Goal: Task Accomplishment & Management: Use online tool/utility

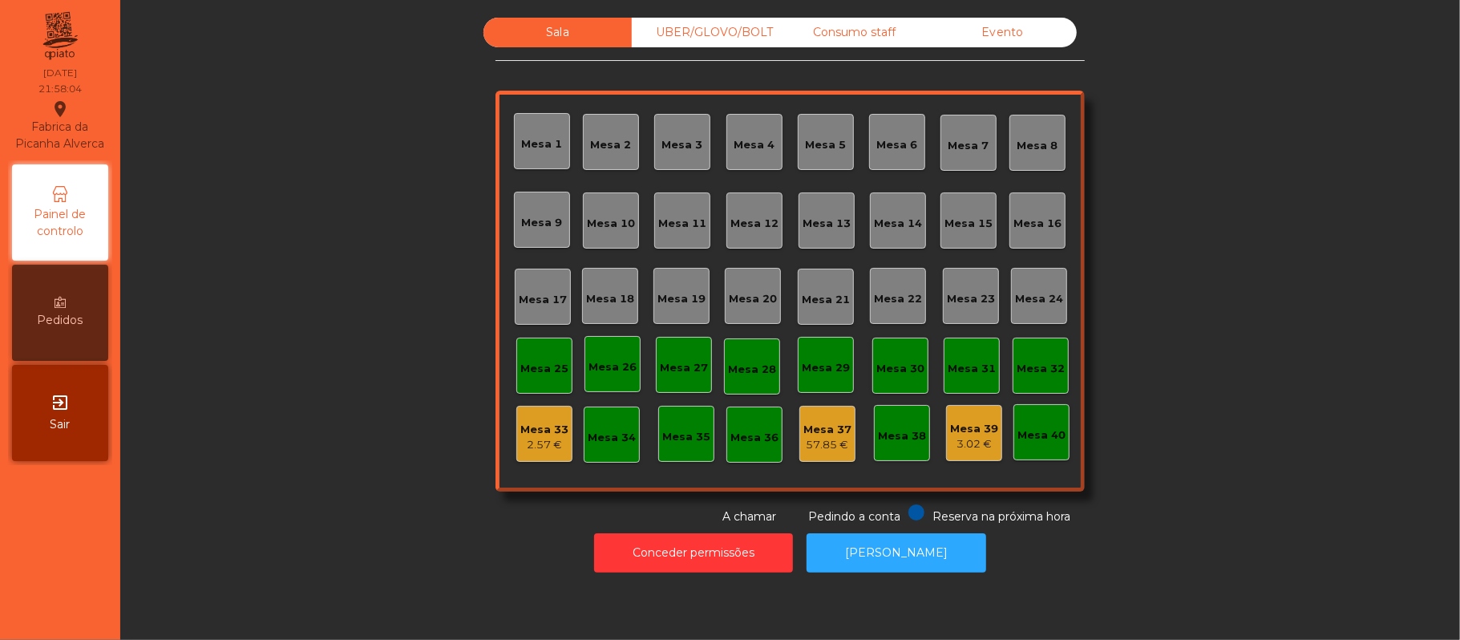
click at [1155, 164] on div "Sala UBER/GLOVO/BOLT Consumo staff Evento [GEOGRAPHIC_DATA] 2 [GEOGRAPHIC_DATA]…" at bounding box center [790, 271] width 1296 height 507
click at [805, 426] on div "Mesa 37" at bounding box center [827, 430] width 48 height 16
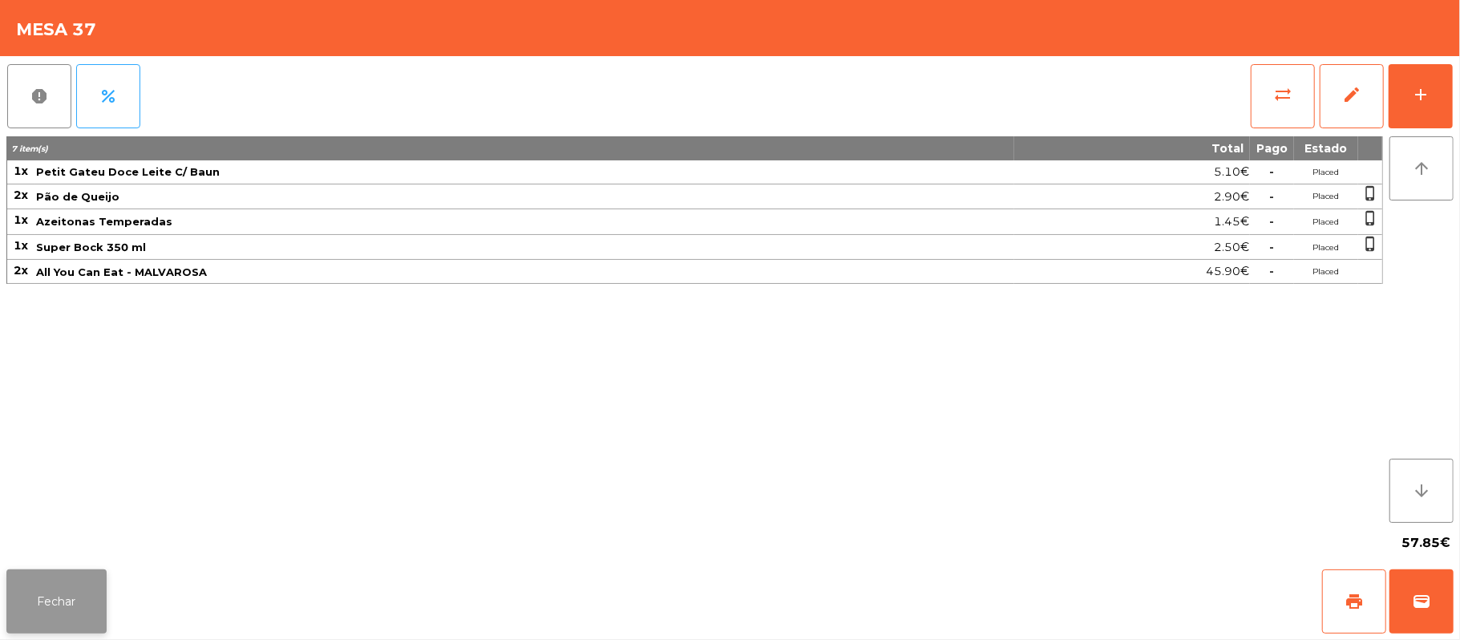
click at [58, 584] on button "Fechar" at bounding box center [56, 601] width 100 height 64
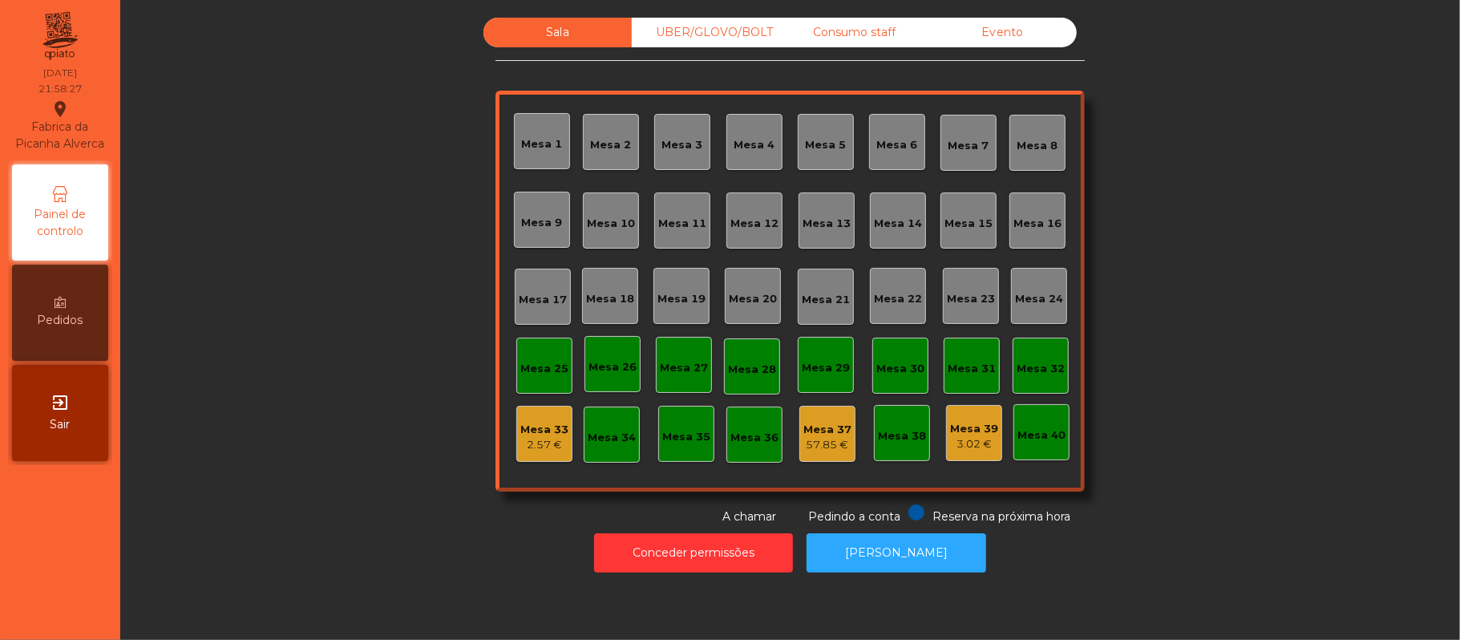
click at [356, 431] on div "Sala UBER/GLOVO/BOLT Consumo staff Evento [GEOGRAPHIC_DATA] 2 [GEOGRAPHIC_DATA]…" at bounding box center [790, 271] width 1296 height 507
click at [869, 30] on div "Consumo staff" at bounding box center [854, 33] width 148 height 30
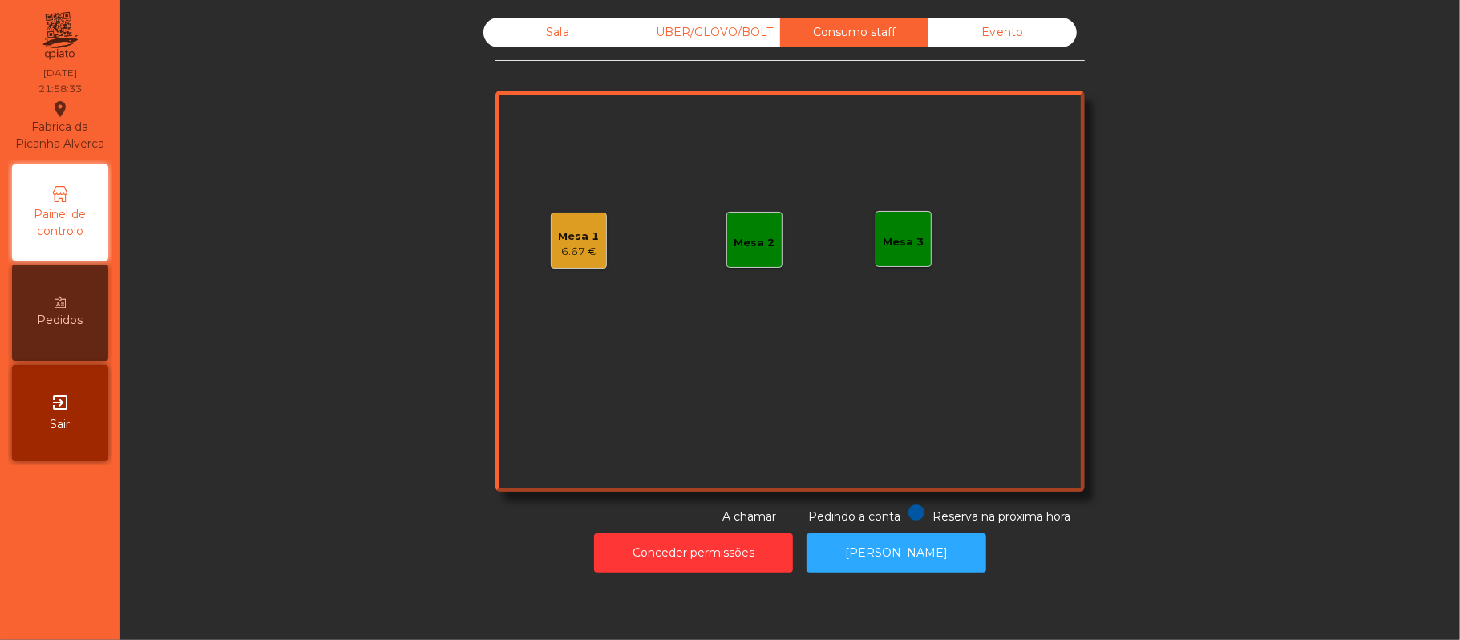
click at [585, 218] on div "Mesa 1 6.67 €" at bounding box center [579, 240] width 56 height 56
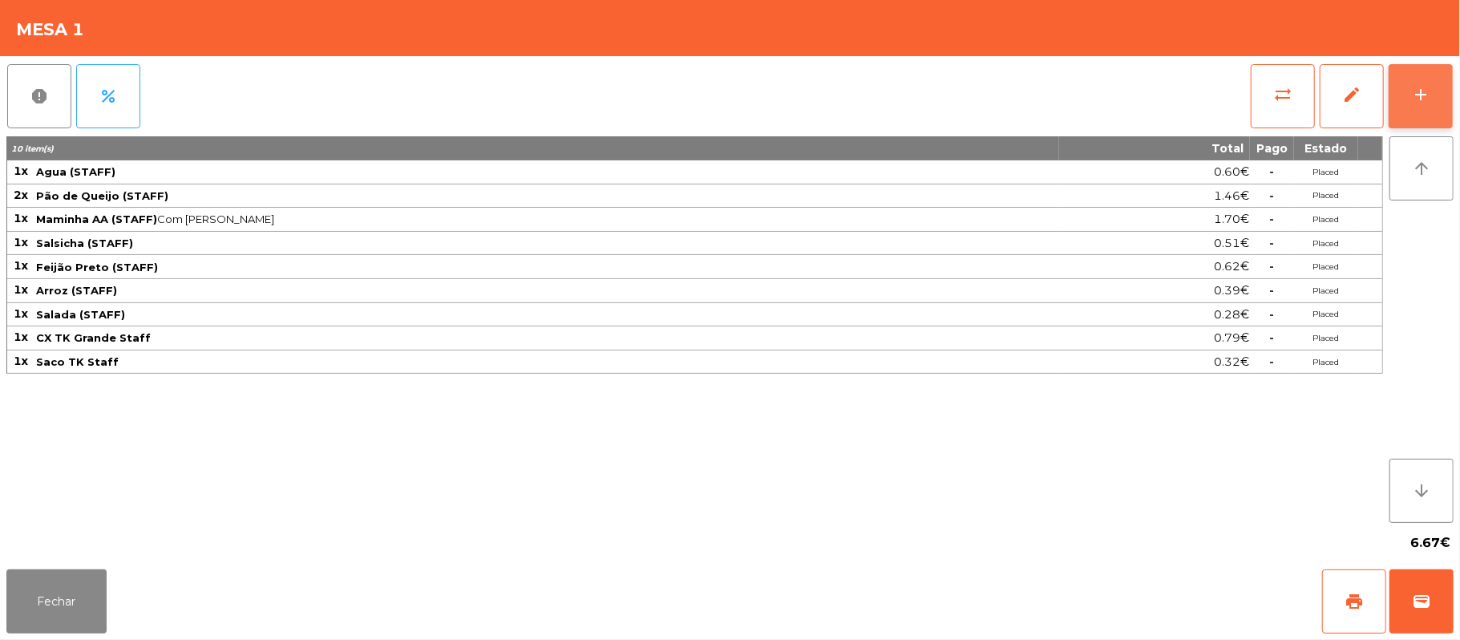
click at [1439, 88] on button "add" at bounding box center [1420, 96] width 64 height 64
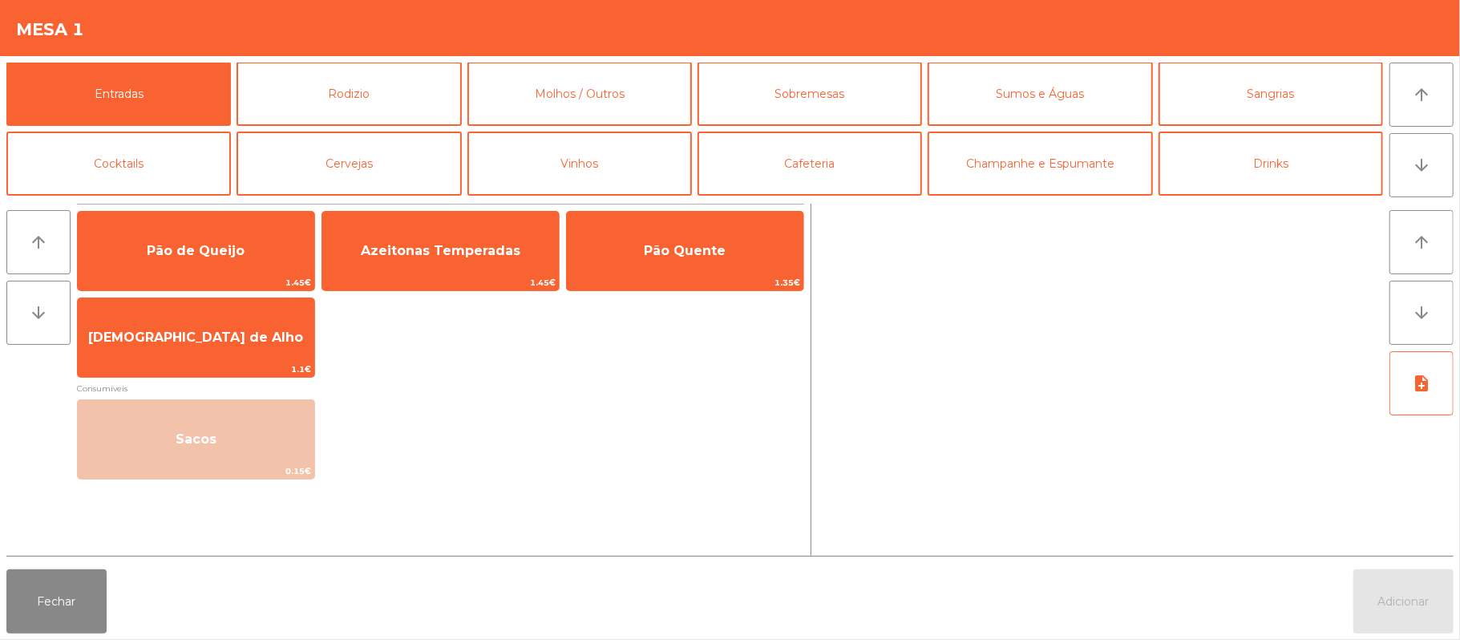
scroll to position [2, 0]
click at [1043, 104] on button "Sumos e Águas" at bounding box center [1039, 93] width 224 height 64
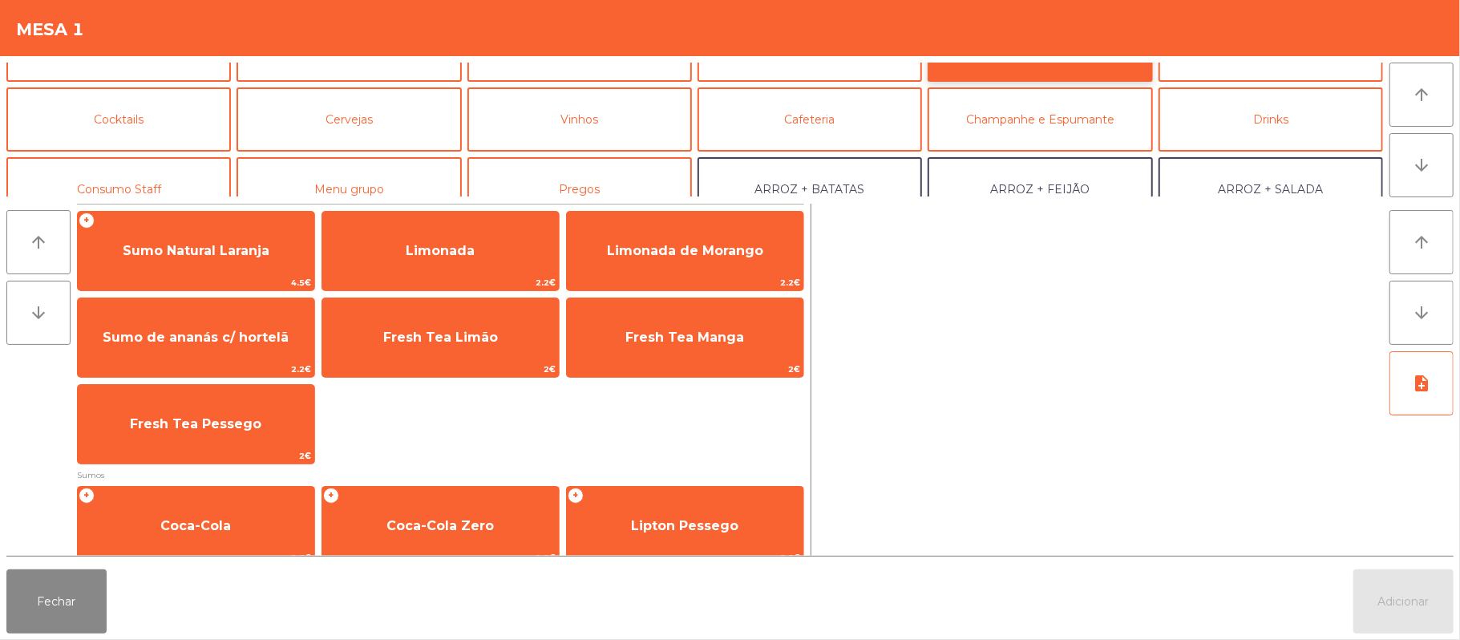
scroll to position [58, 0]
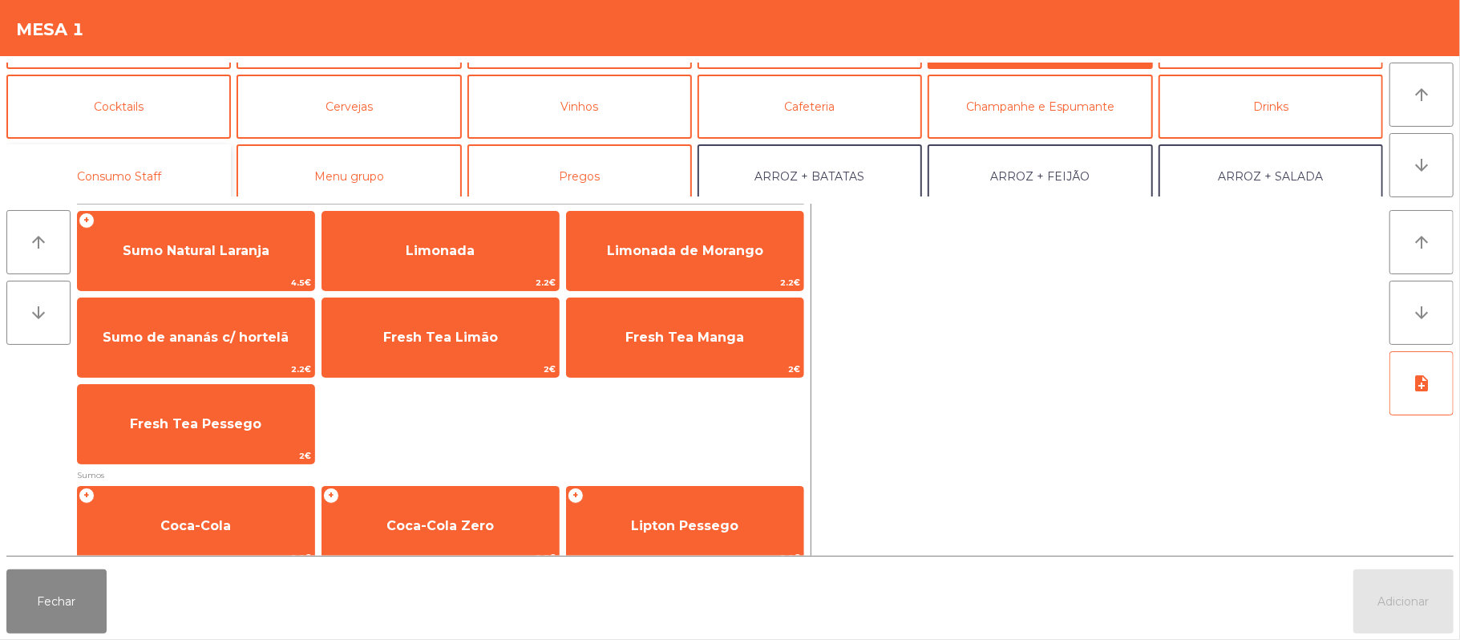
click at [152, 170] on button "Consumo Staff" at bounding box center [118, 176] width 224 height 64
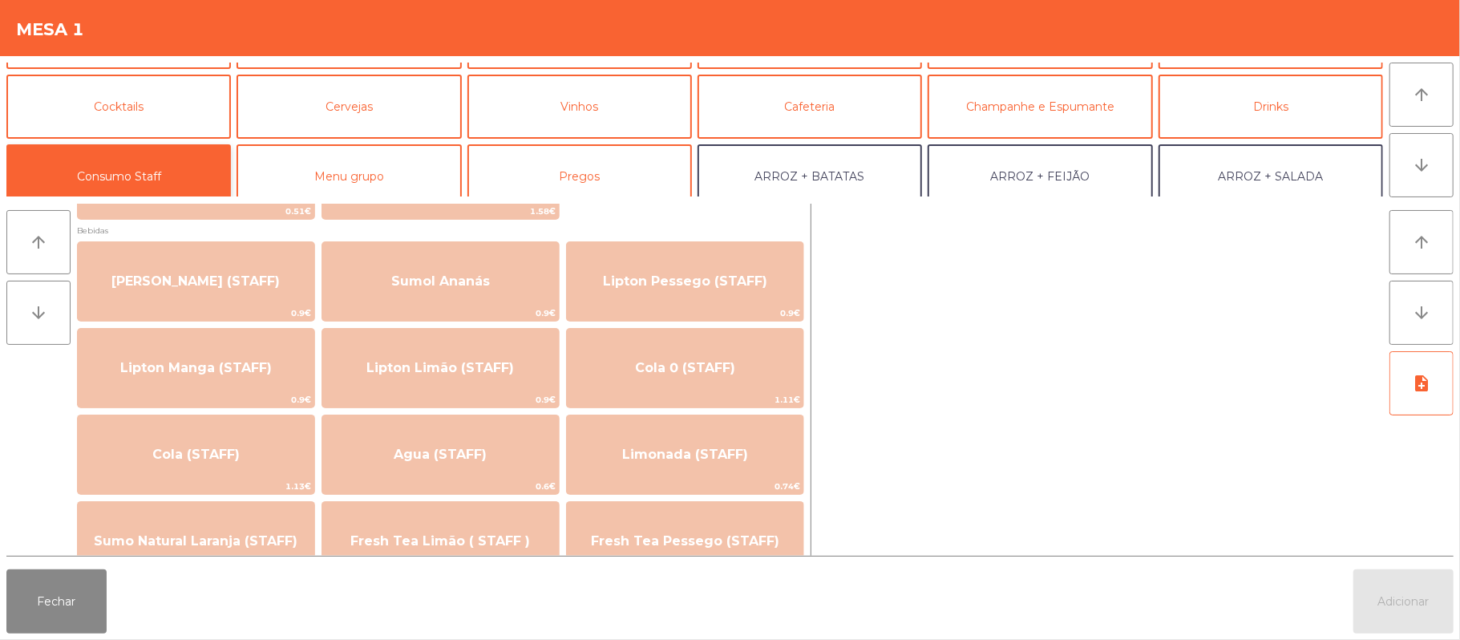
scroll to position [210, 0]
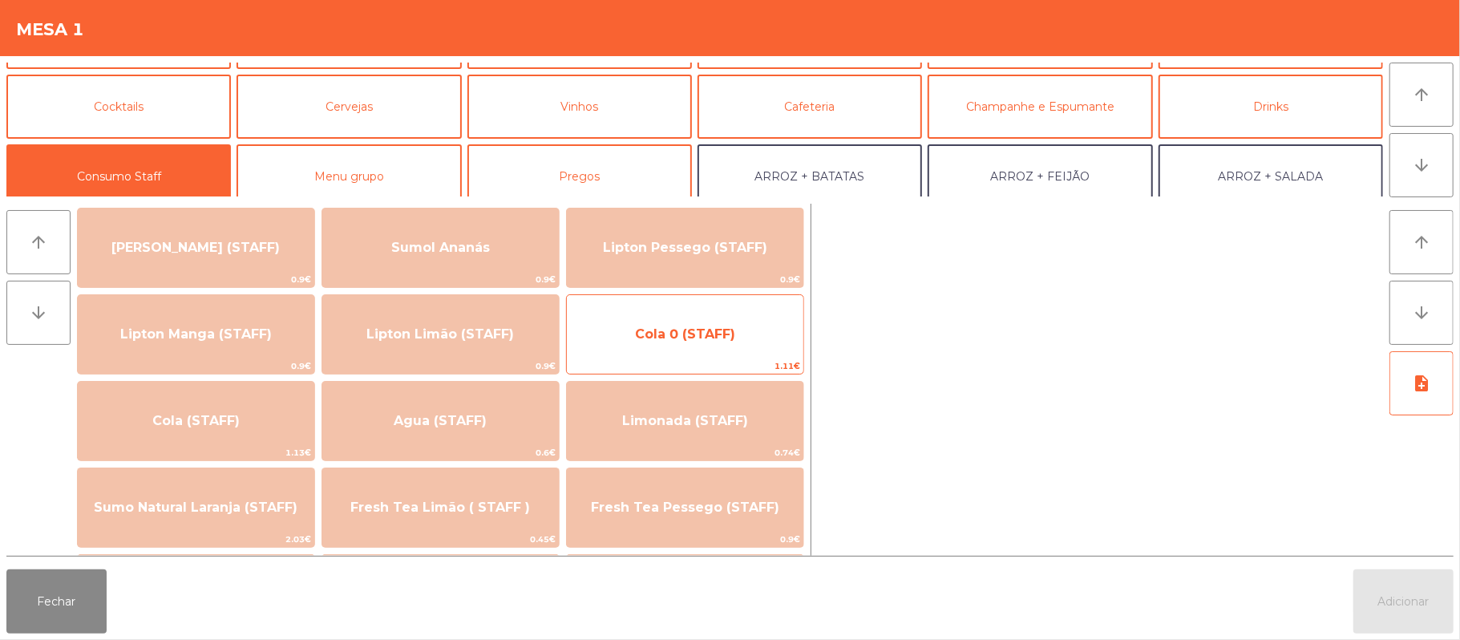
click at [689, 331] on span "Cola 0 (STAFF)" at bounding box center [685, 333] width 100 height 15
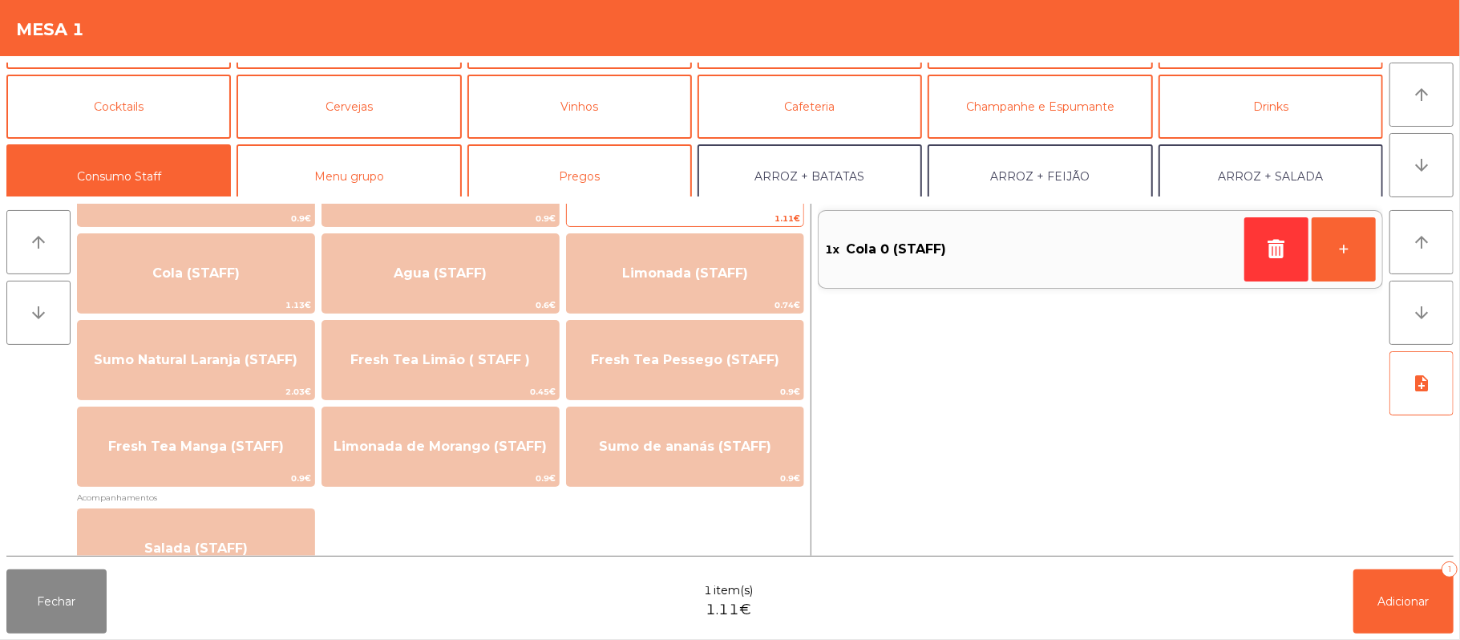
scroll to position [350, 0]
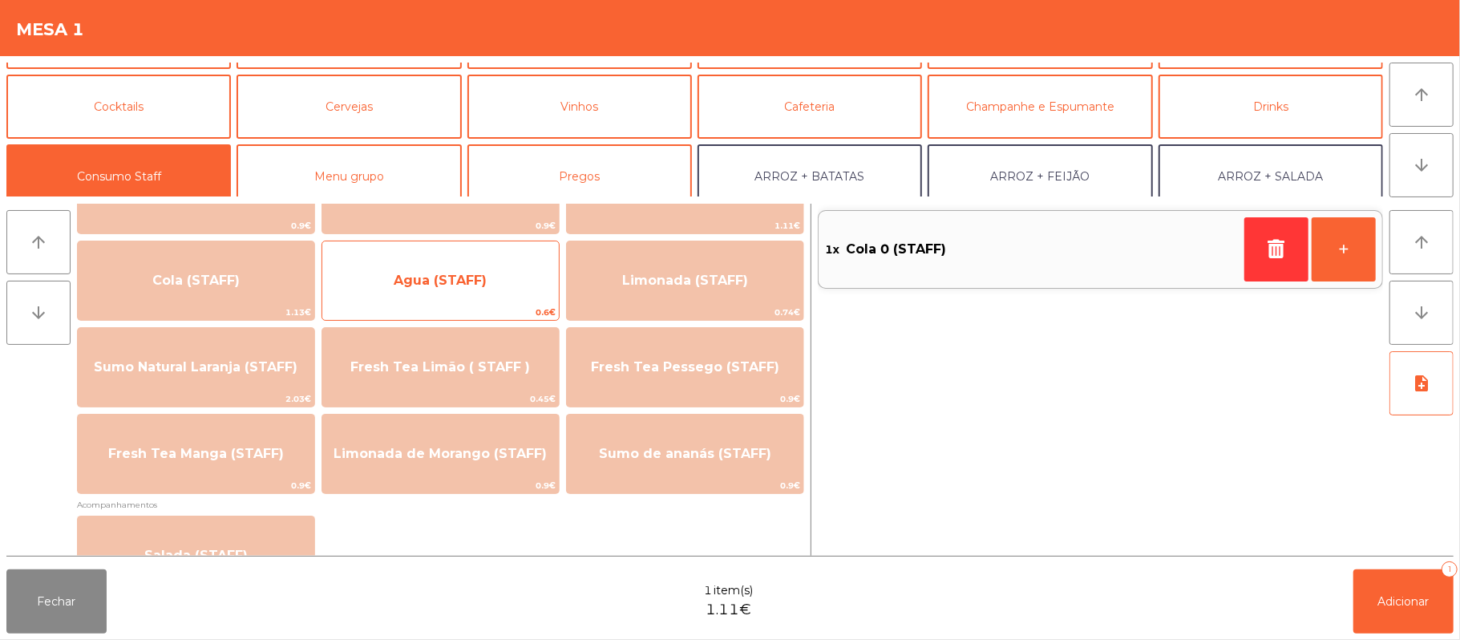
click at [514, 290] on span "Agua (STAFF)" at bounding box center [440, 280] width 236 height 43
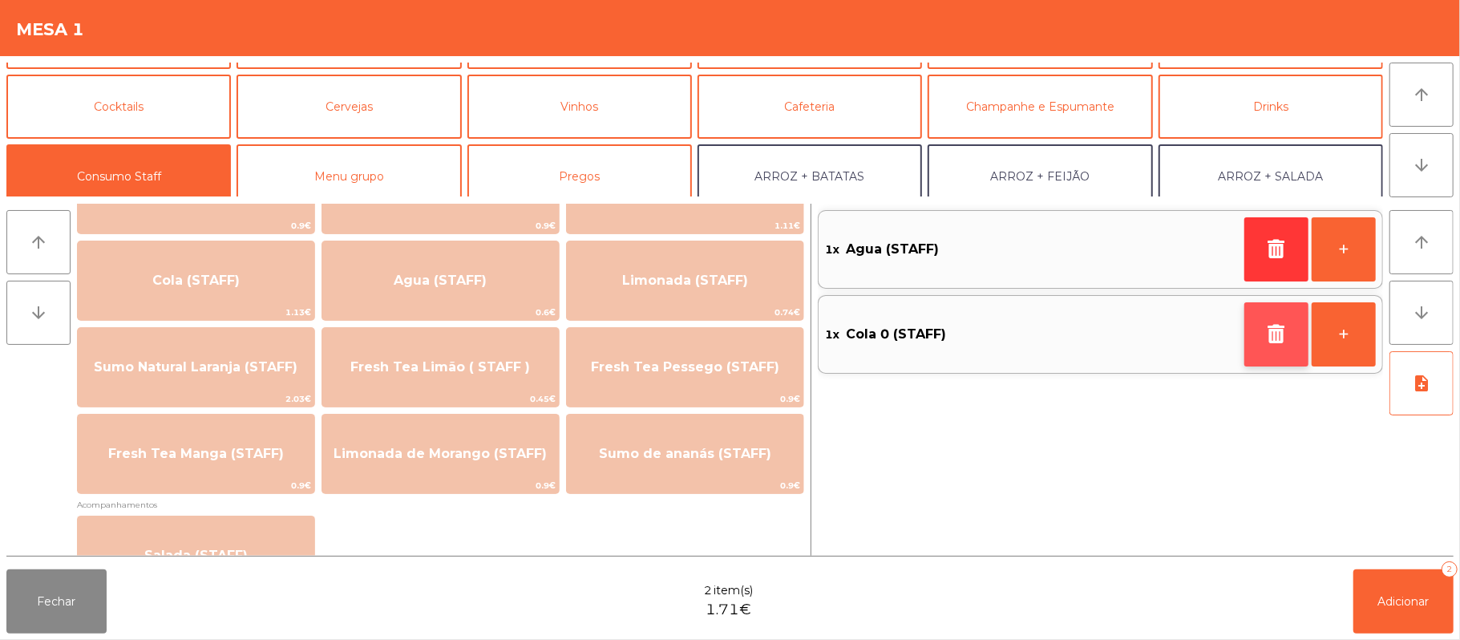
click at [1248, 321] on button "button" at bounding box center [1276, 334] width 64 height 64
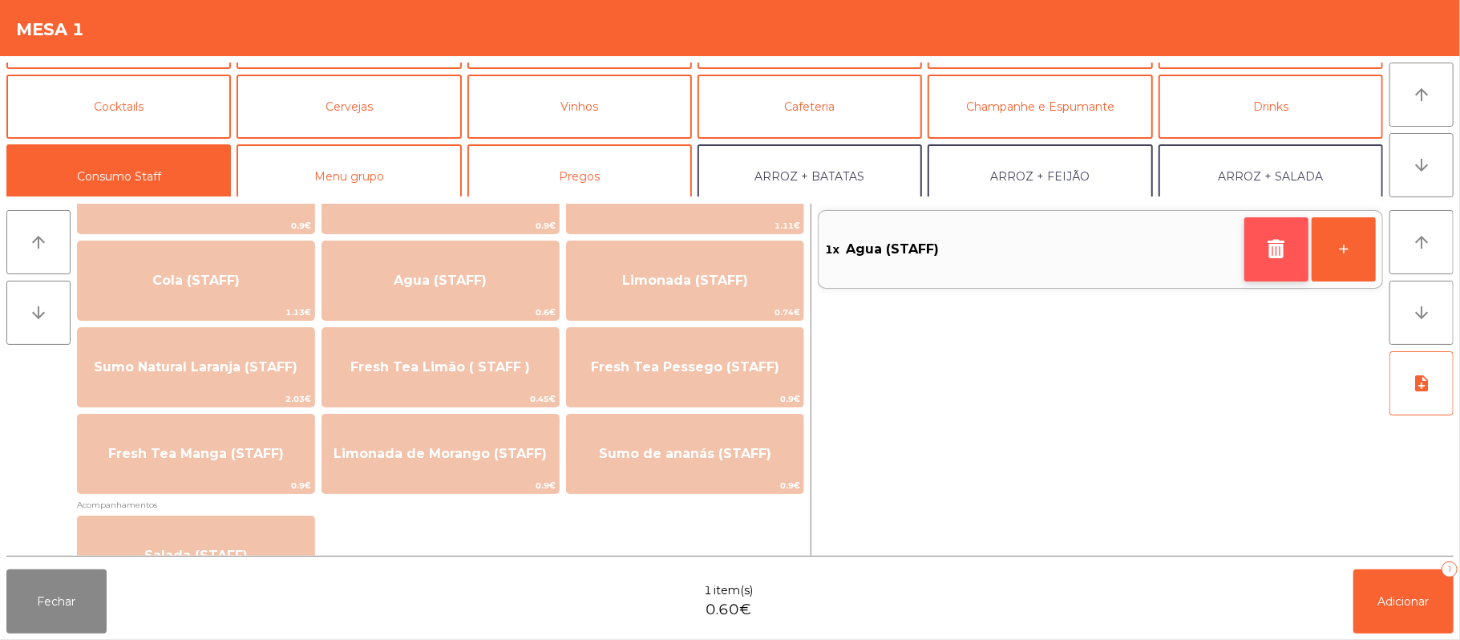
click at [1264, 244] on icon "button" at bounding box center [1276, 248] width 24 height 19
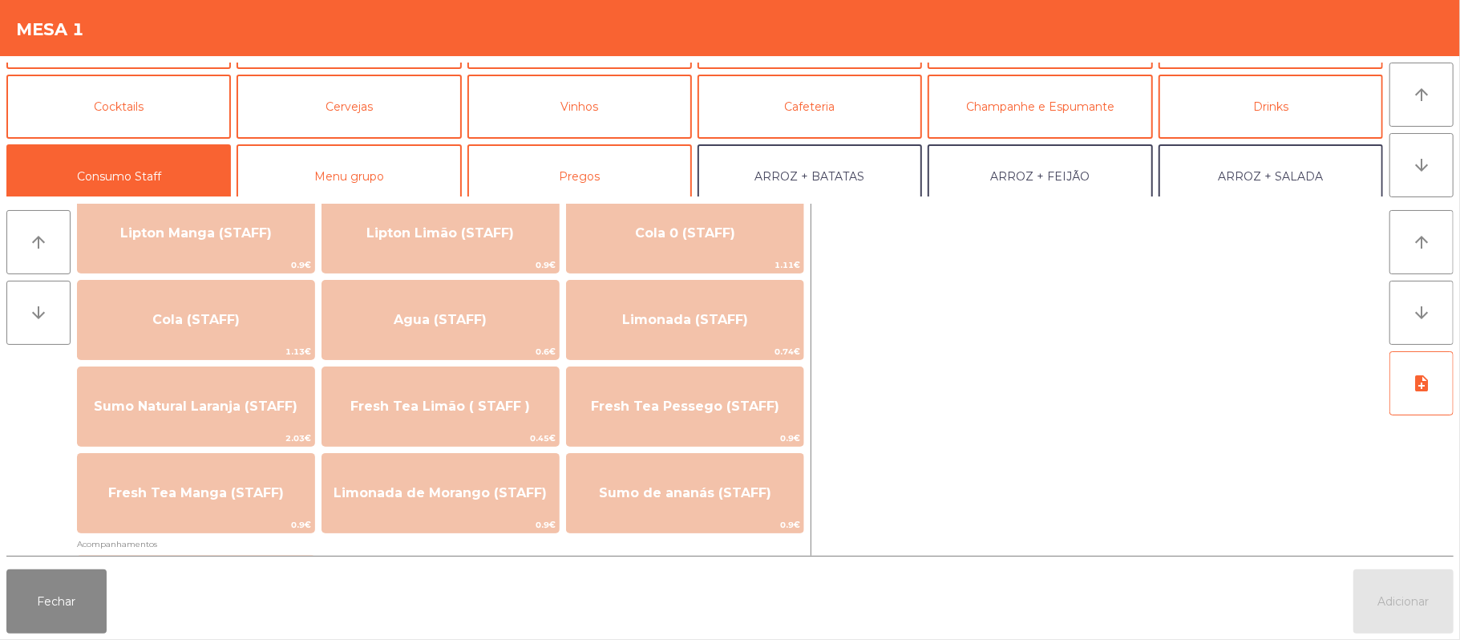
scroll to position [301, 0]
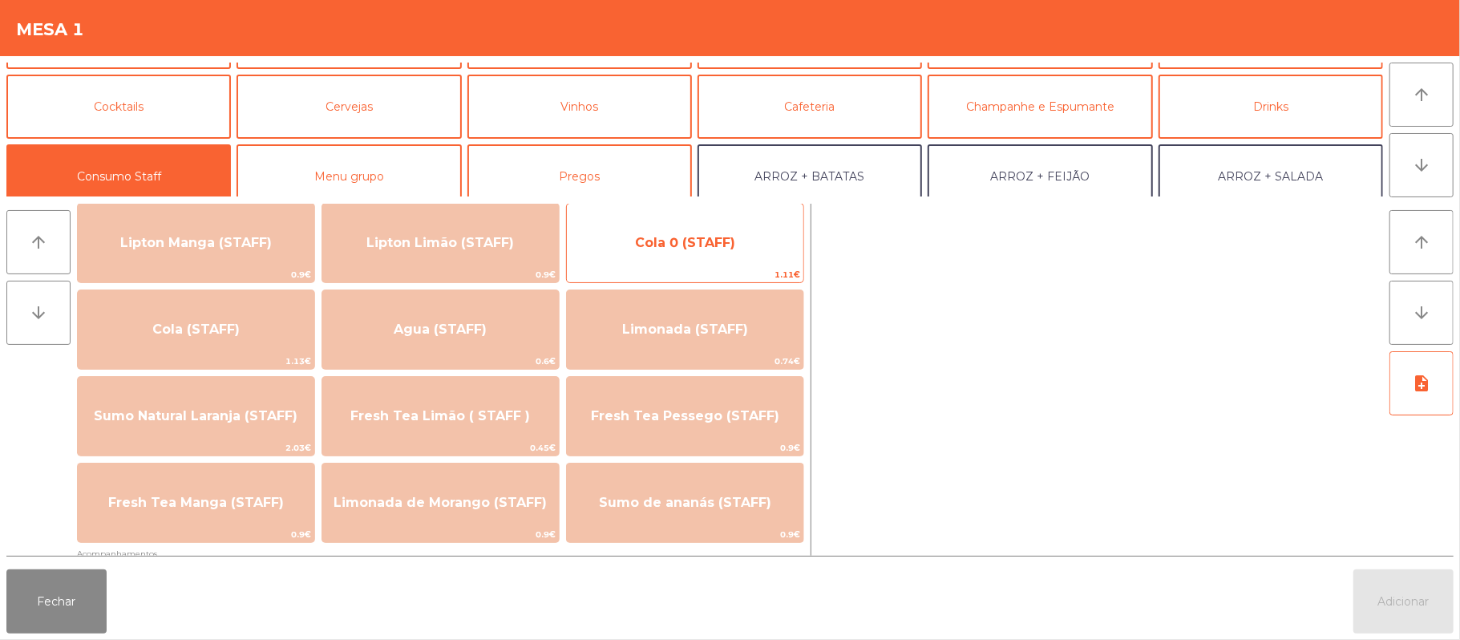
click at [765, 263] on span "Cola 0 (STAFF)" at bounding box center [685, 242] width 236 height 43
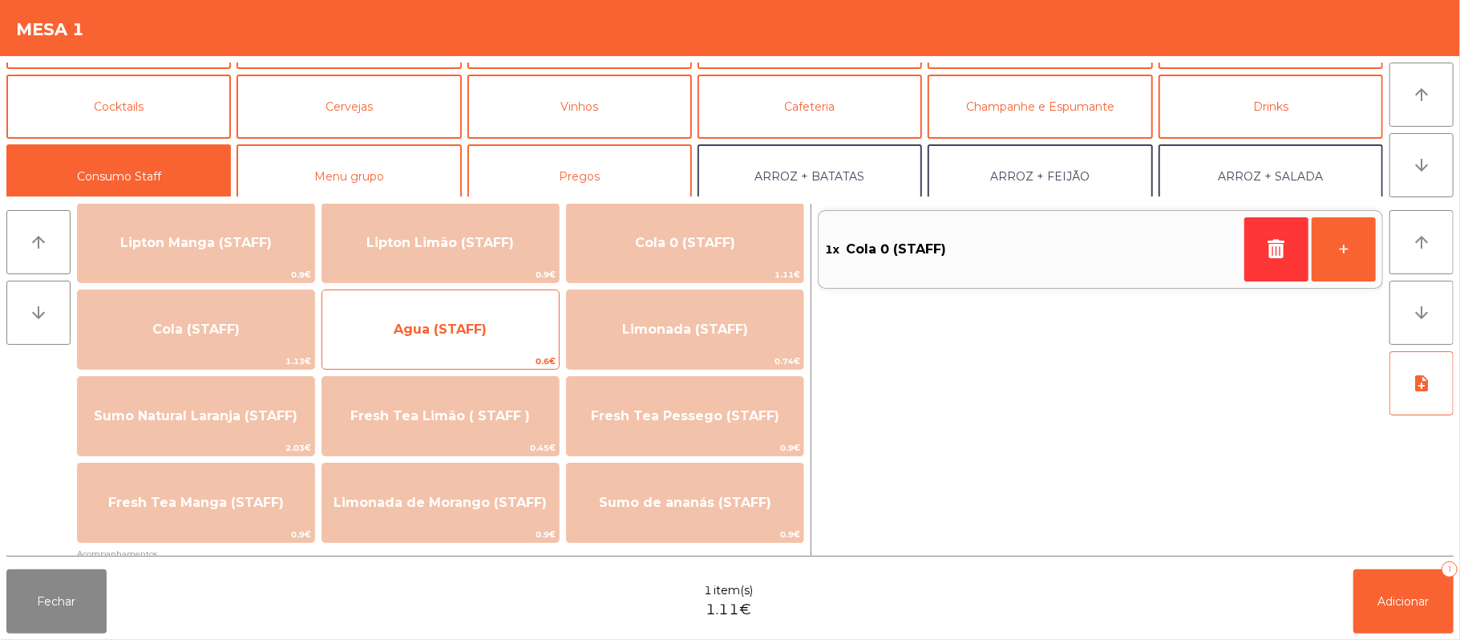
click at [535, 344] on span "Agua (STAFF)" at bounding box center [440, 329] width 236 height 43
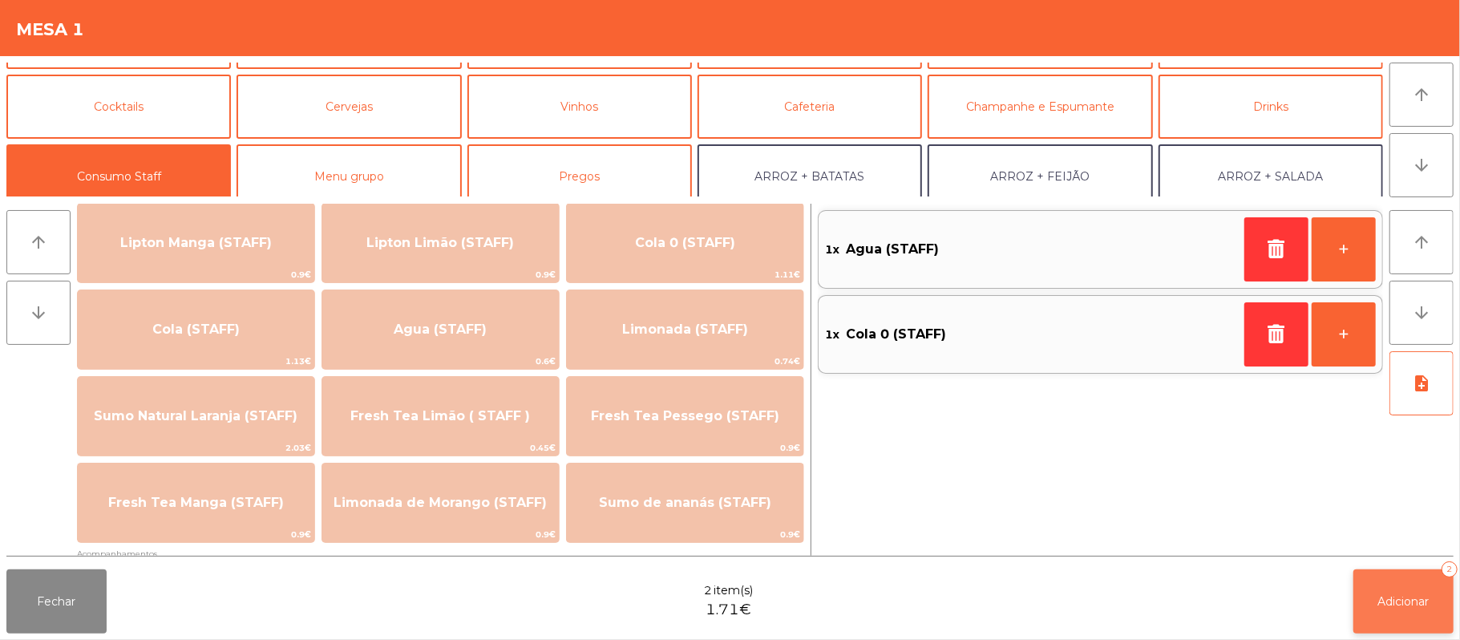
click at [1391, 604] on span "Adicionar" at bounding box center [1403, 601] width 51 height 14
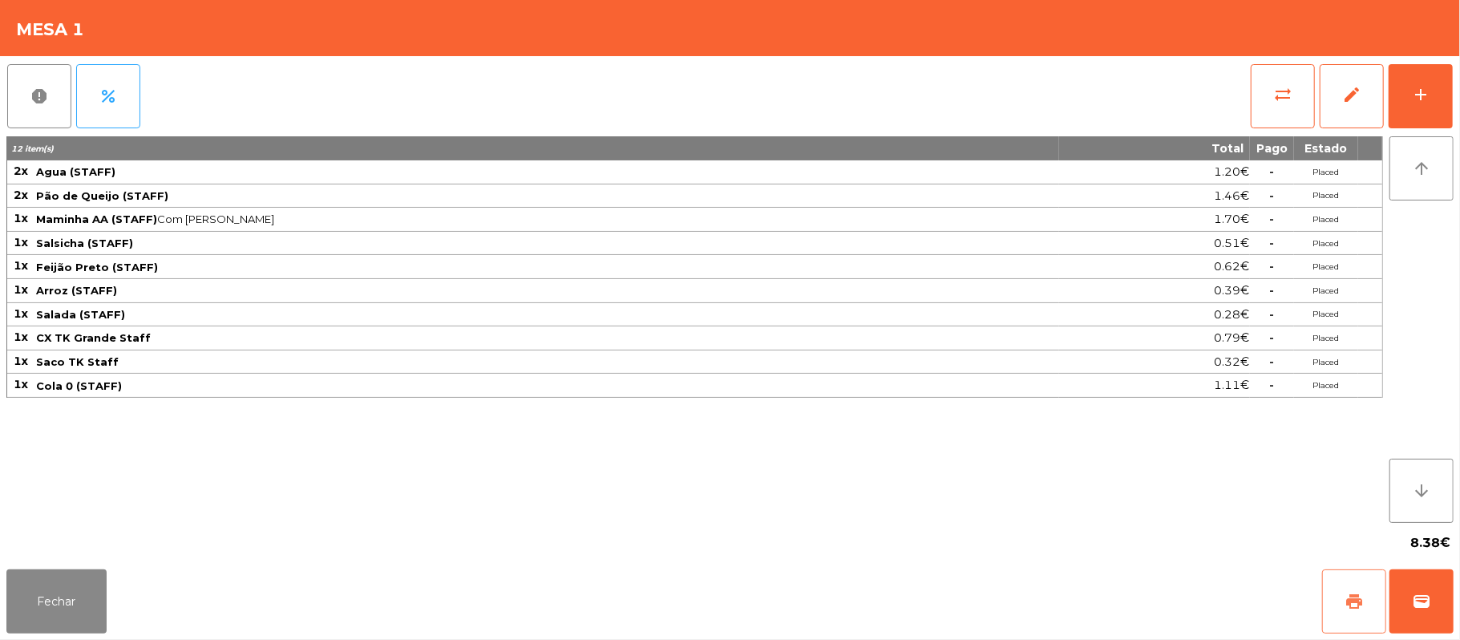
click at [1343, 616] on button "print" at bounding box center [1354, 601] width 64 height 64
click at [64, 617] on button "Fechar" at bounding box center [56, 601] width 100 height 64
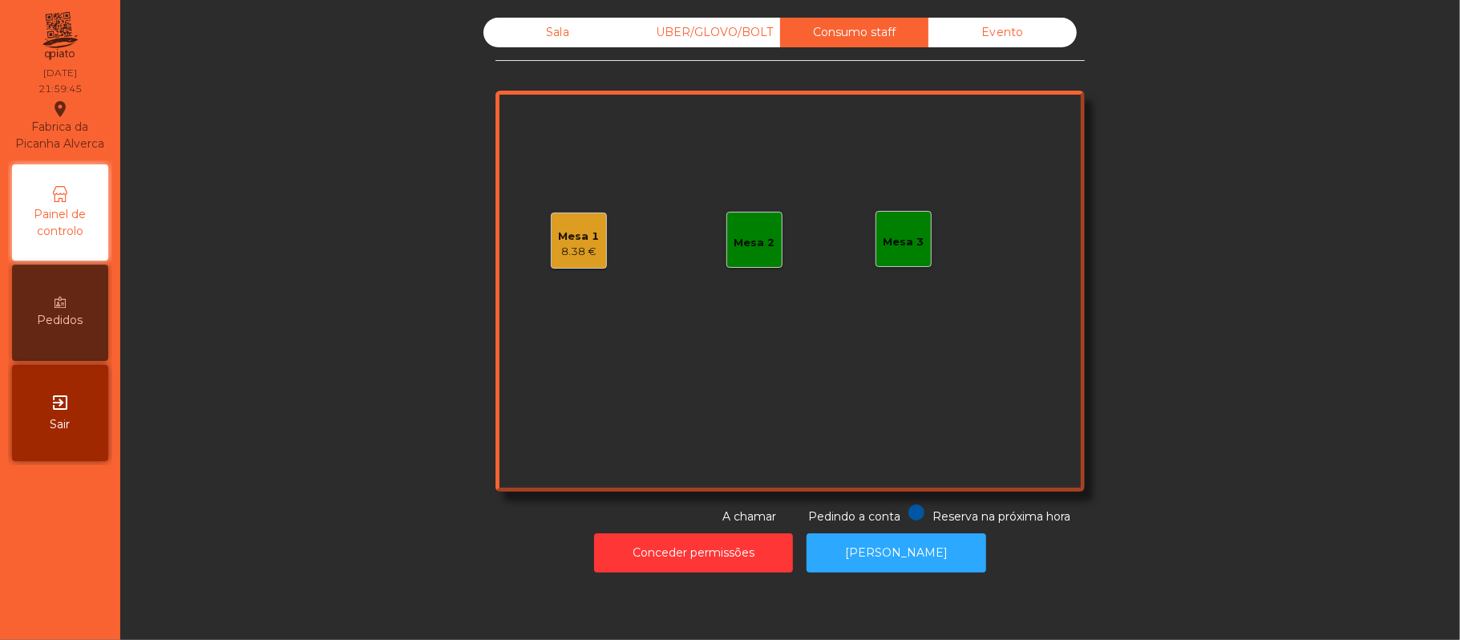
click at [587, 241] on div "Mesa 1" at bounding box center [579, 236] width 41 height 16
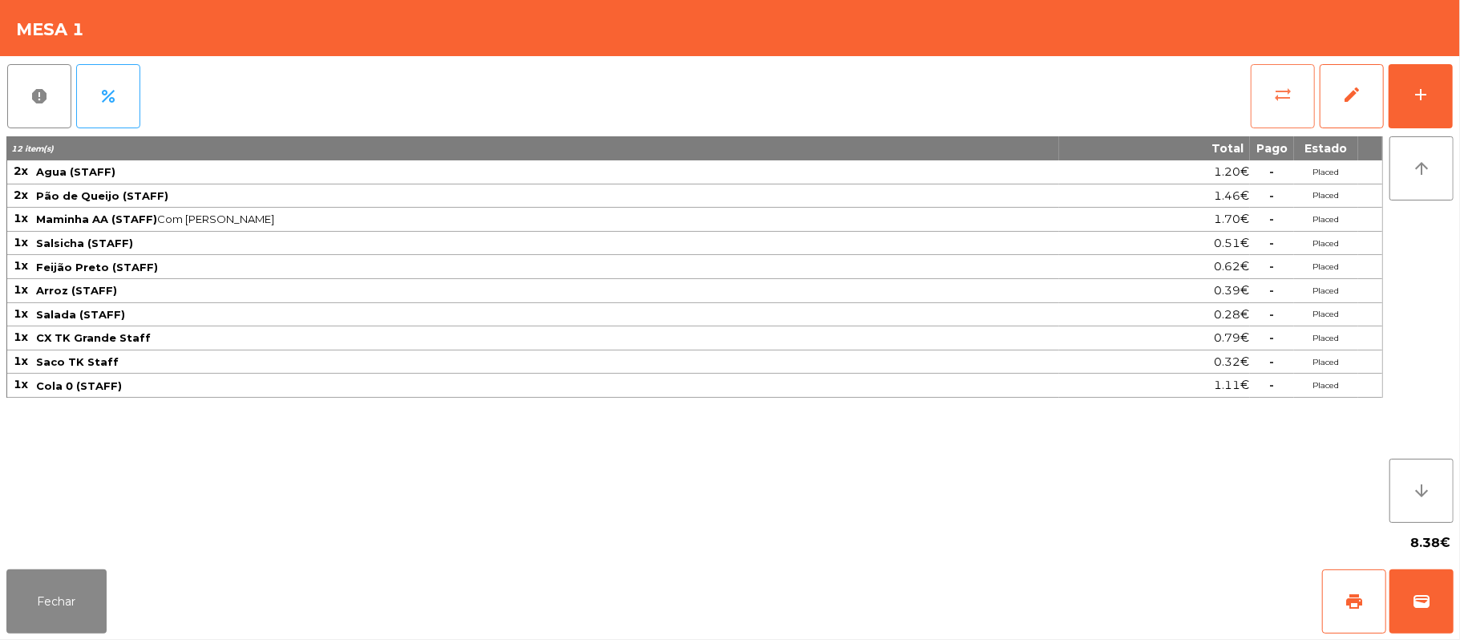
click at [1295, 96] on button "sync_alt" at bounding box center [1282, 96] width 64 height 64
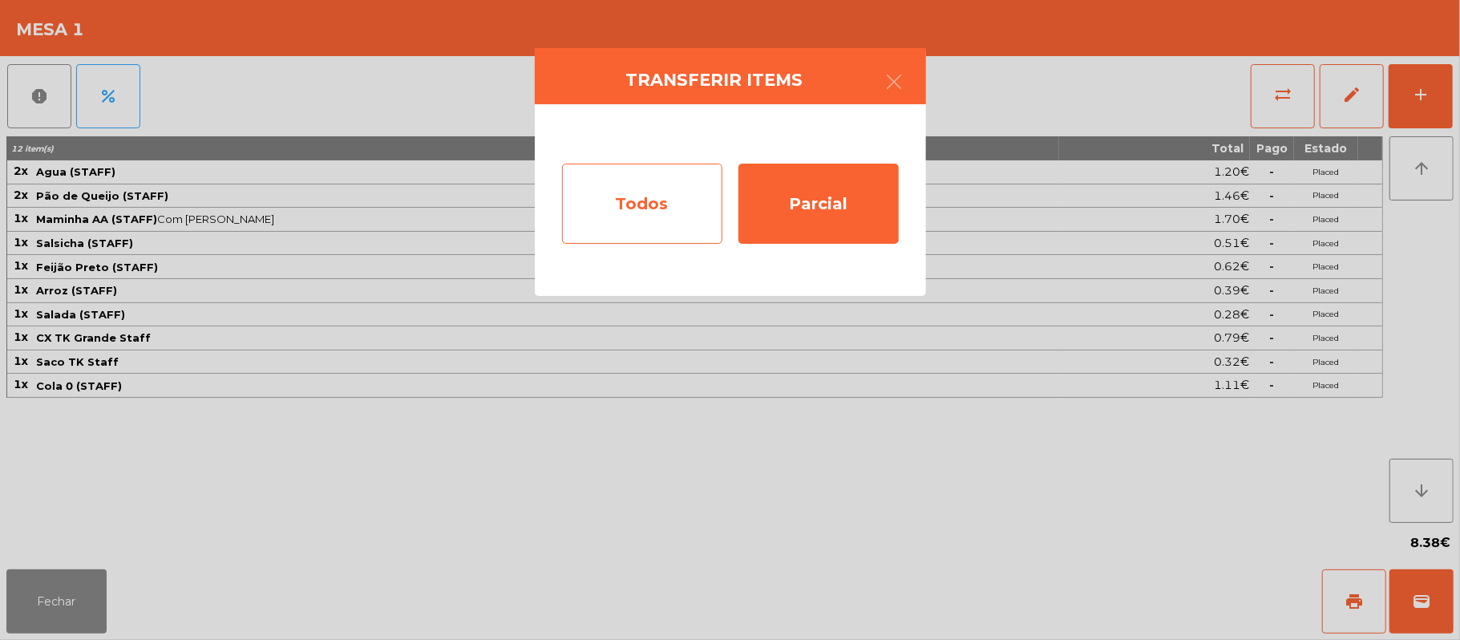
click at [646, 212] on div "Todos" at bounding box center [642, 204] width 160 height 80
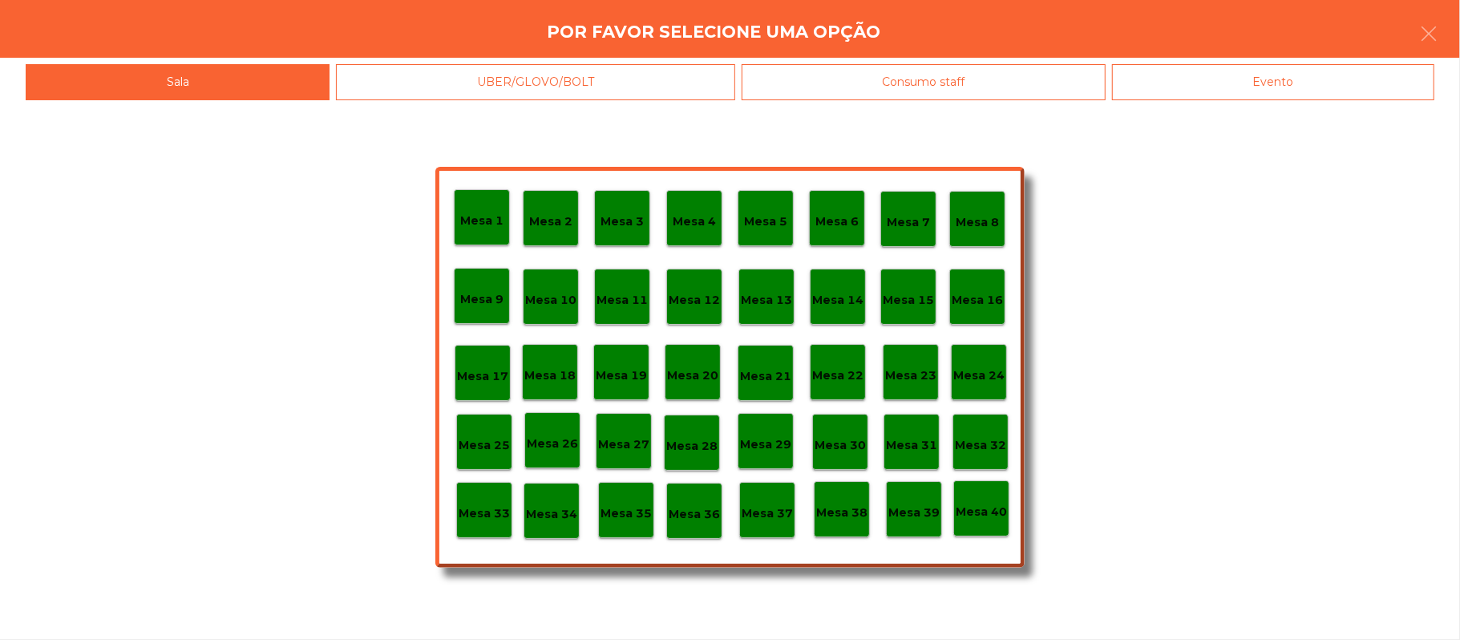
click at [478, 523] on div "Mesa 33" at bounding box center [484, 510] width 56 height 56
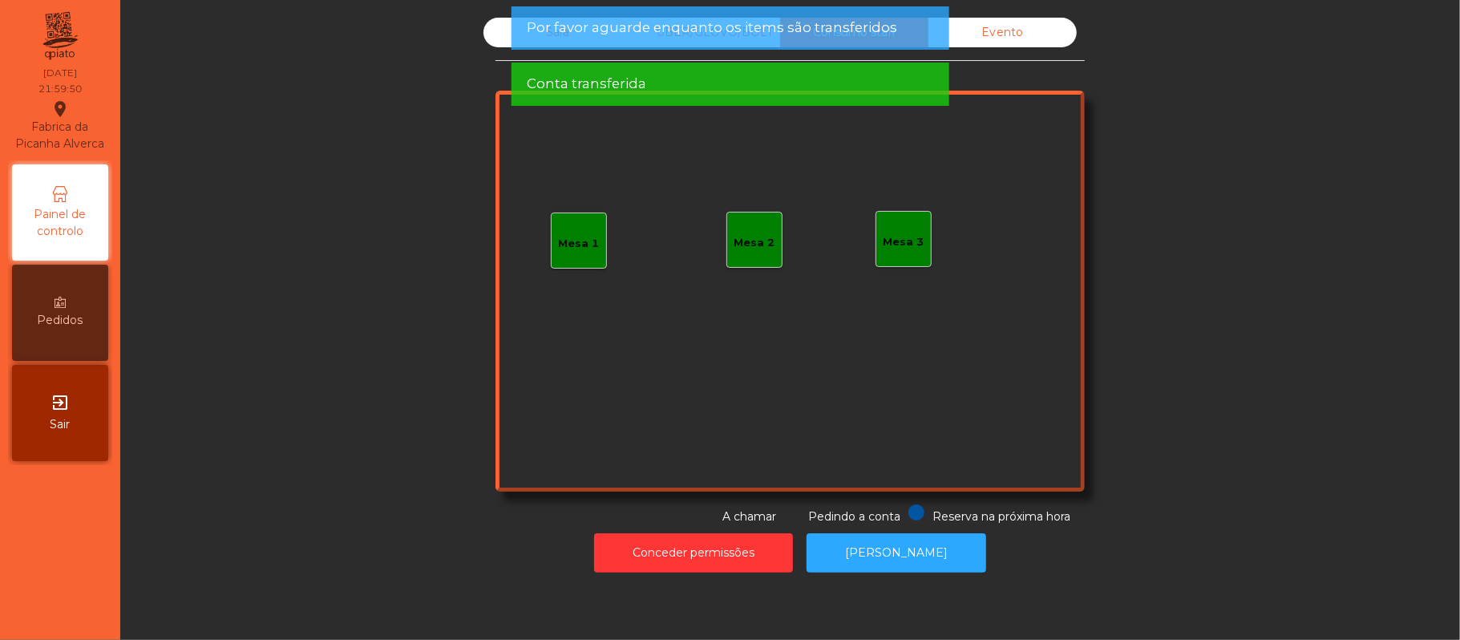
click at [1202, 171] on div "Sala UBER/GLOVO/BOLT Consumo staff Evento Mesa 1 Mesa 2 Mesa 3 Reserva na próxi…" at bounding box center [790, 271] width 1296 height 507
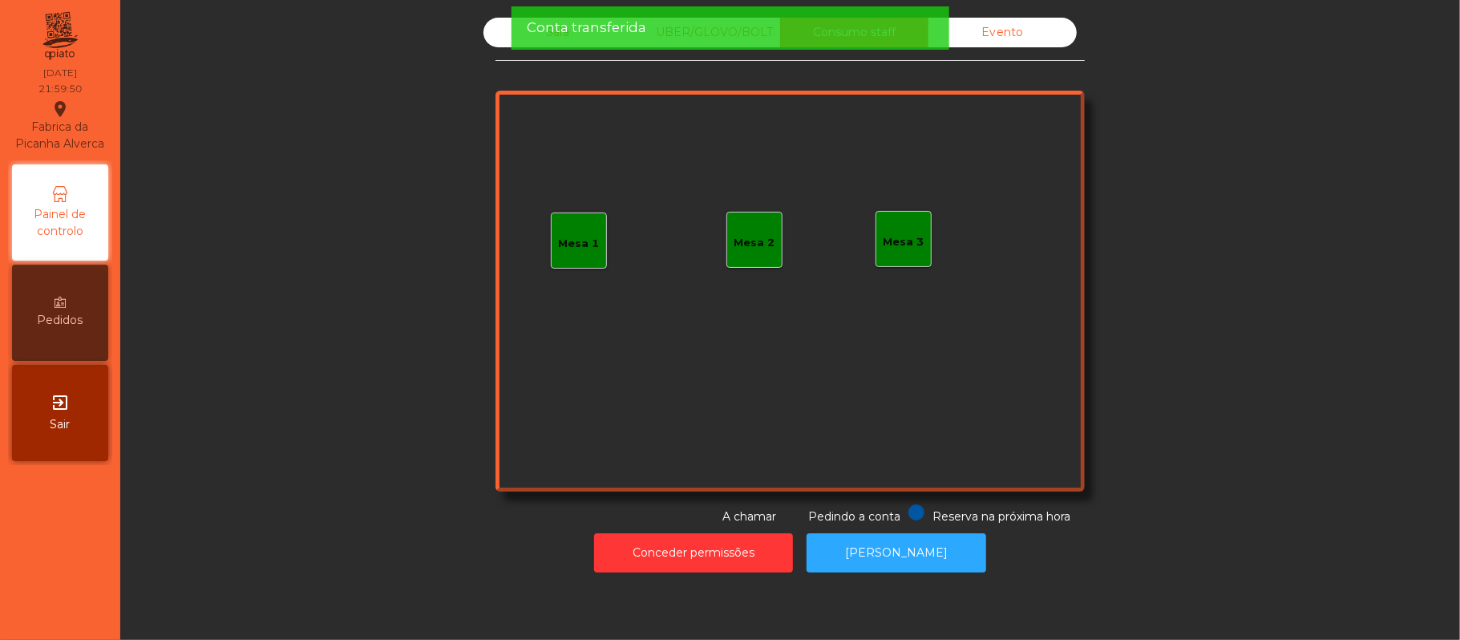
click at [527, 38] on div "Conta transferida" at bounding box center [730, 27] width 438 height 43
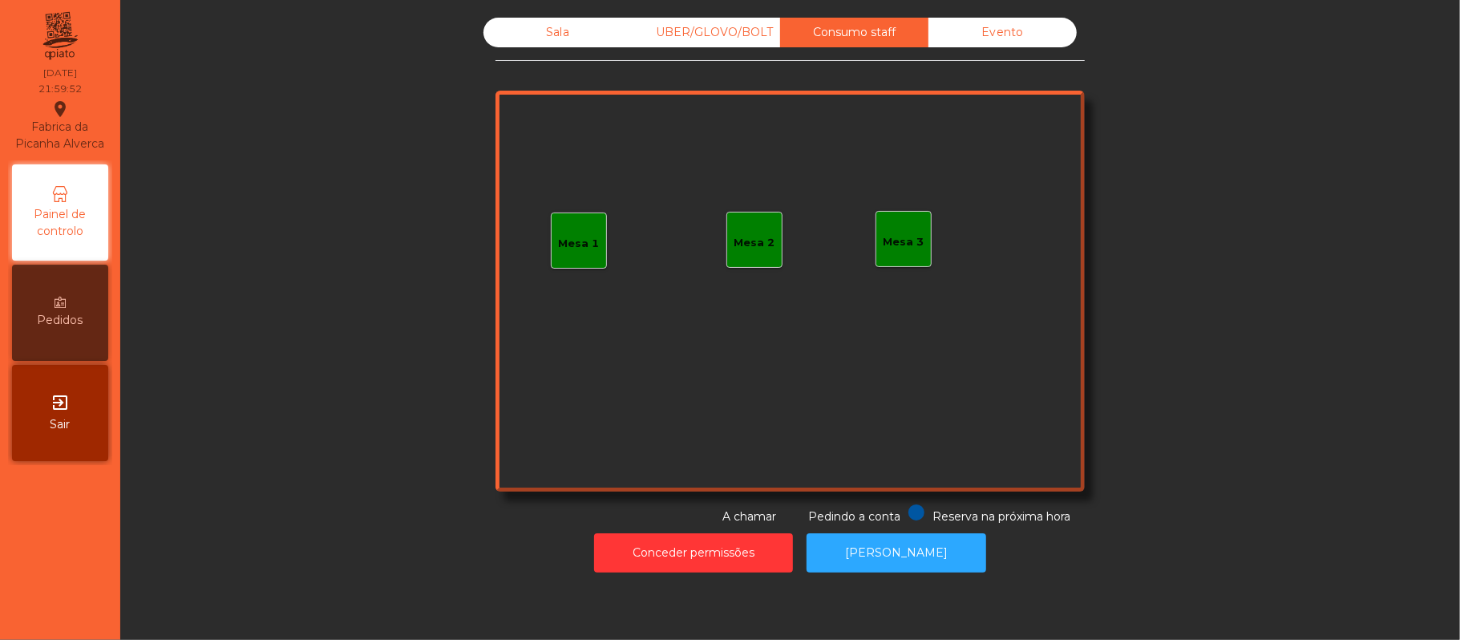
click at [716, 32] on div "UBER/GLOVO/BOLT" at bounding box center [706, 33] width 148 height 30
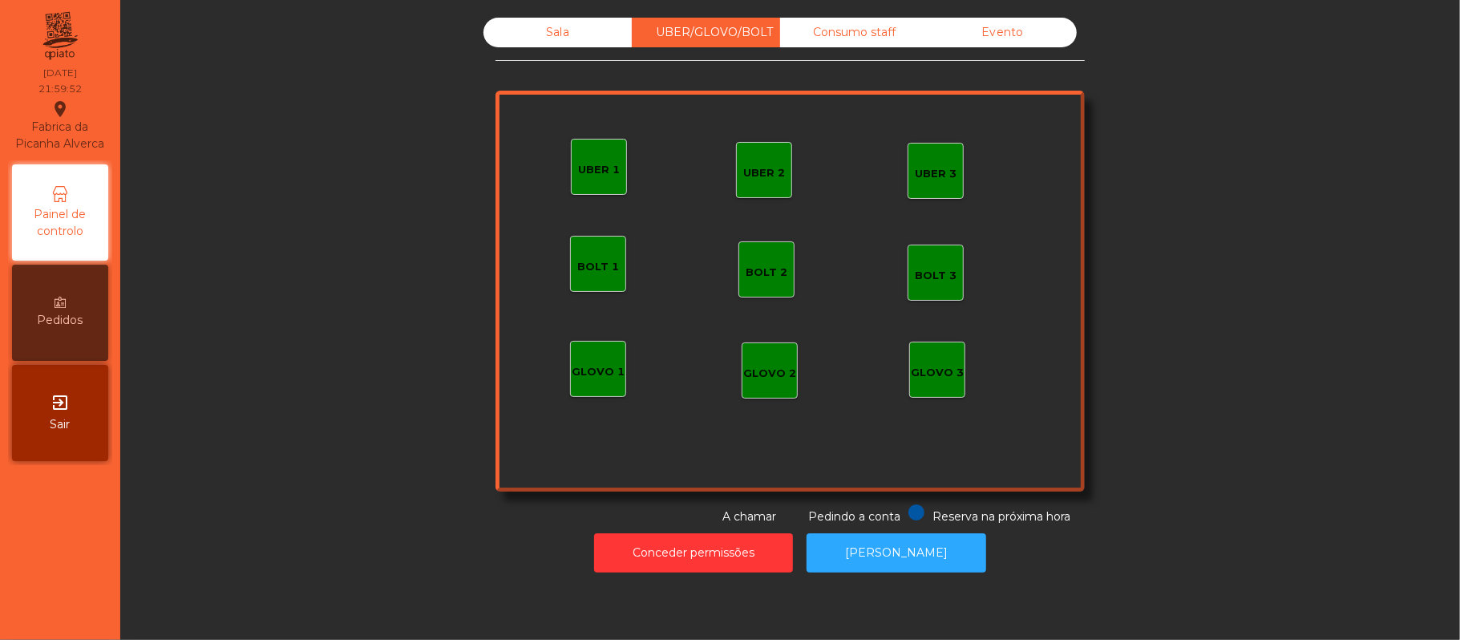
click at [549, 32] on div "Sala" at bounding box center [557, 33] width 148 height 30
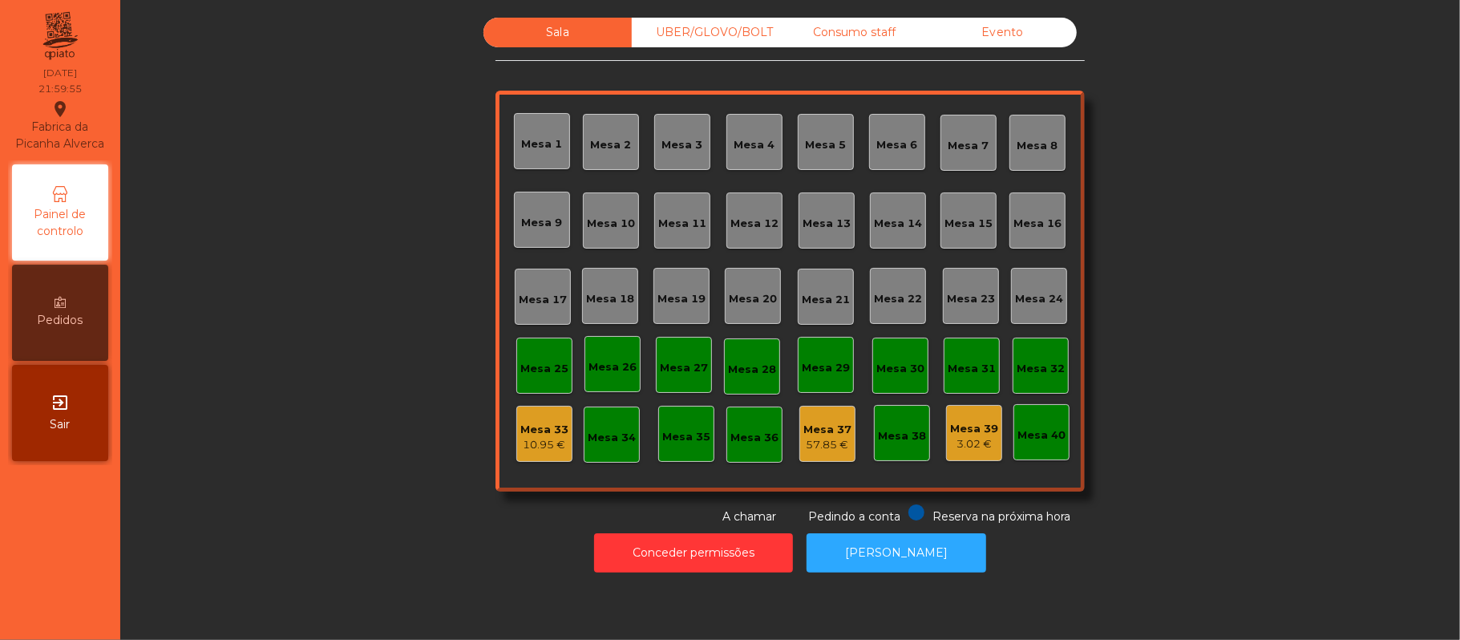
click at [950, 446] on div "3.02 €" at bounding box center [974, 444] width 48 height 16
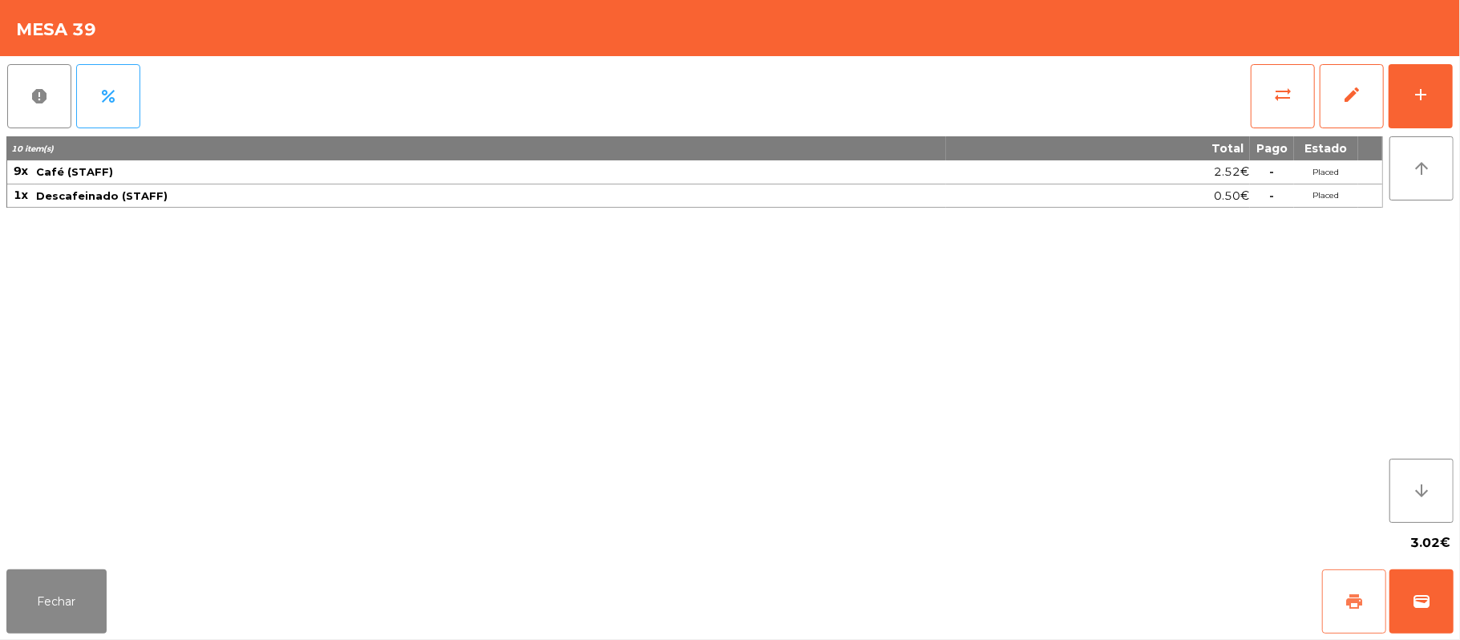
click at [1338, 591] on button "print" at bounding box center [1354, 601] width 64 height 64
click at [82, 591] on button "Fechar" at bounding box center [56, 601] width 100 height 64
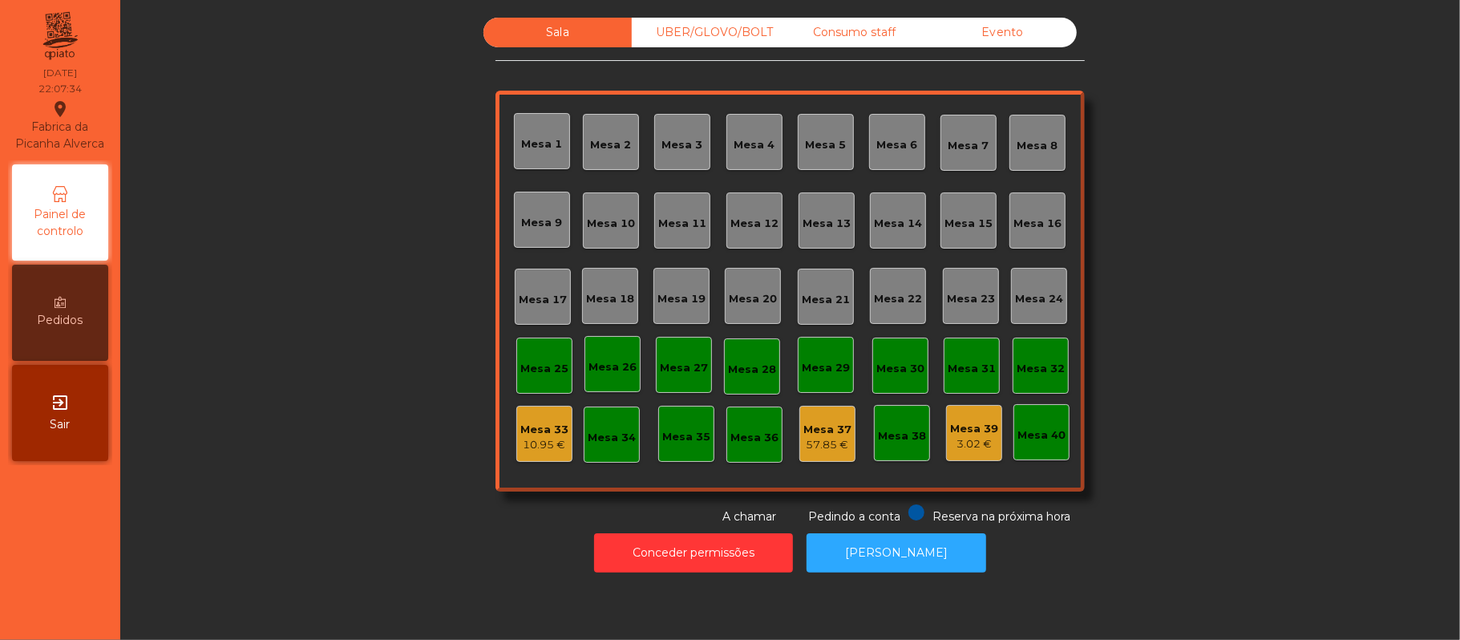
click at [523, 444] on div "10.95 €" at bounding box center [544, 445] width 48 height 16
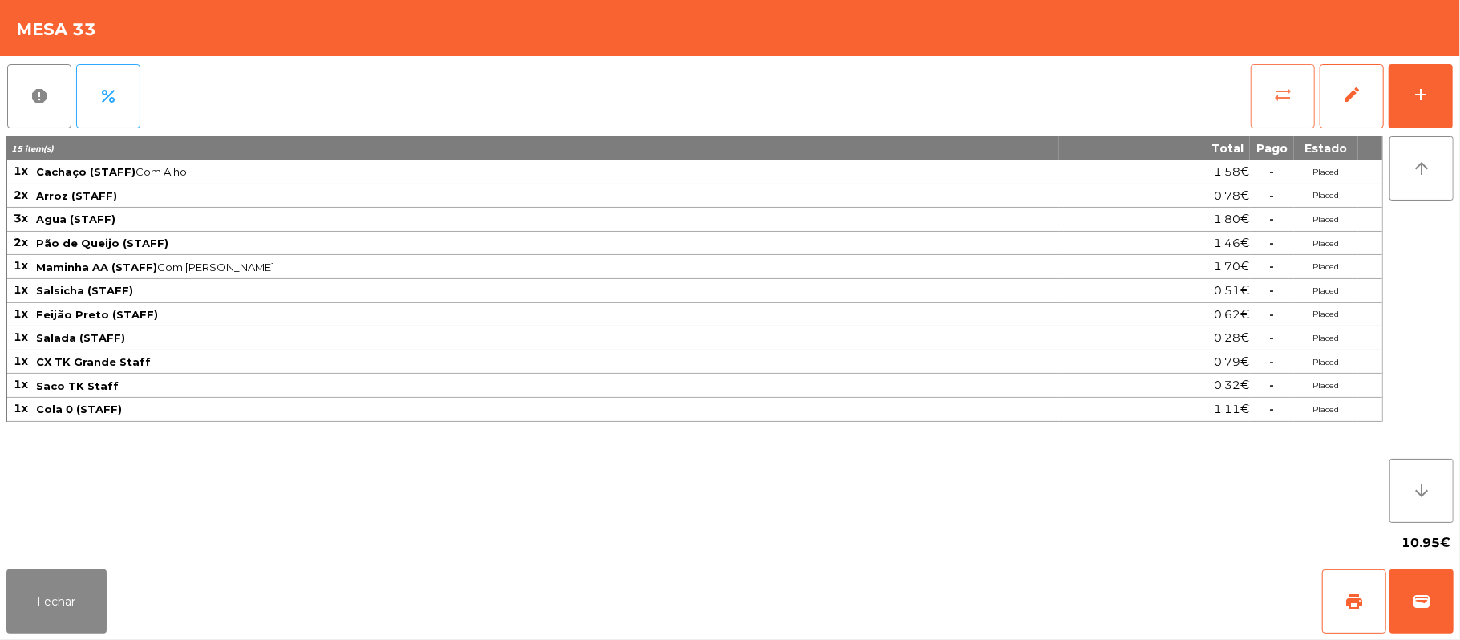
click at [1274, 96] on span "sync_alt" at bounding box center [1282, 94] width 19 height 19
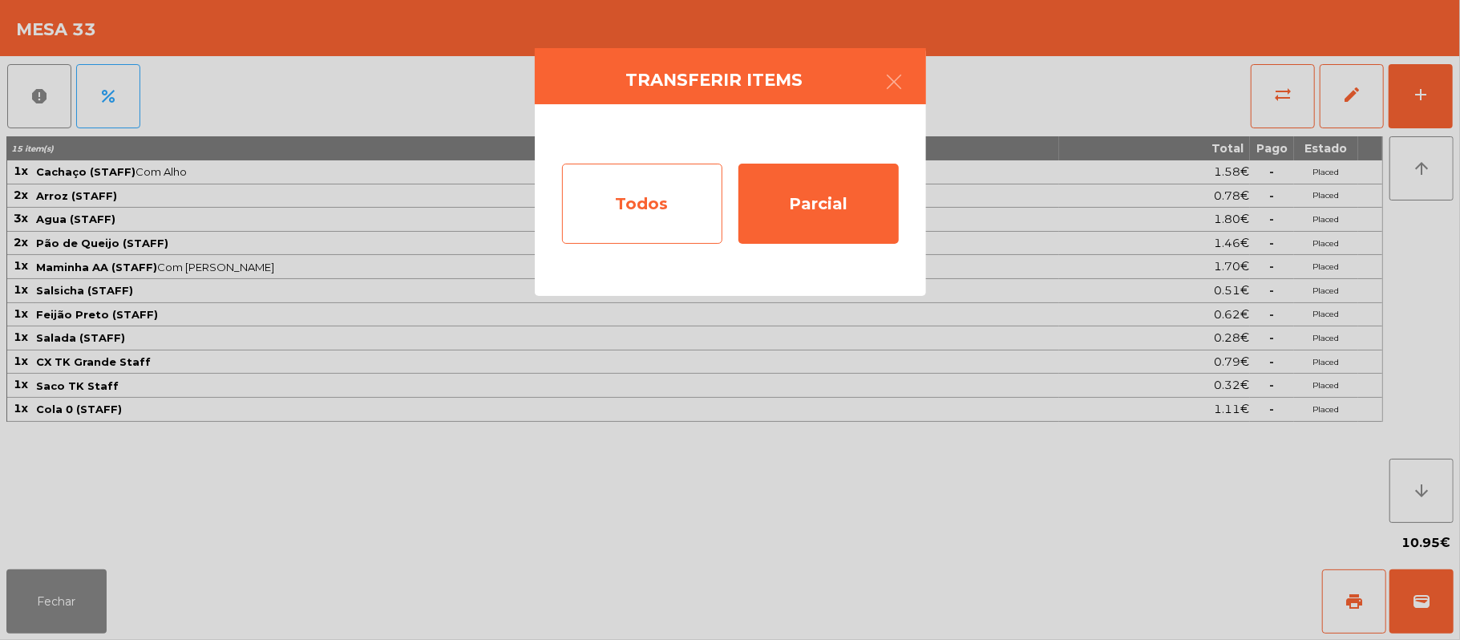
click at [674, 212] on div "Todos" at bounding box center [642, 204] width 160 height 80
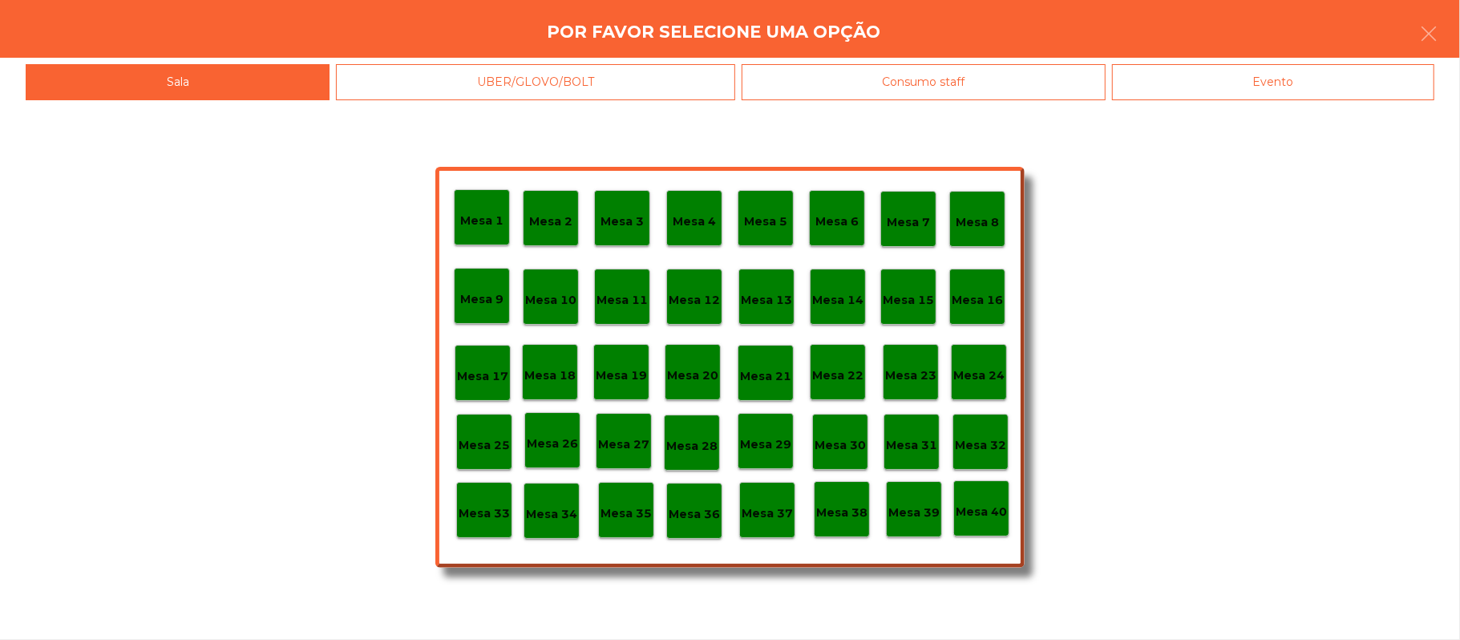
click at [902, 518] on p "Mesa 39" at bounding box center [913, 512] width 51 height 18
